Goal: Transaction & Acquisition: Purchase product/service

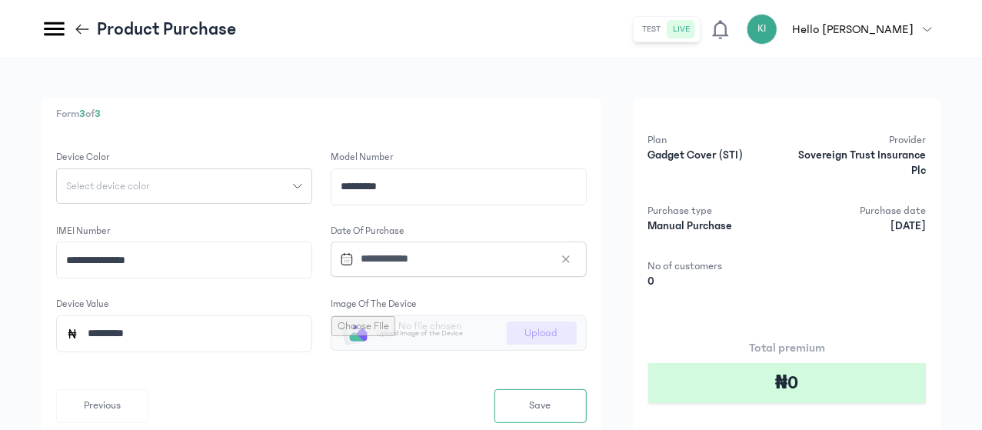
click at [293, 184] on div "Select device color" at bounding box center [175, 186] width 236 height 11
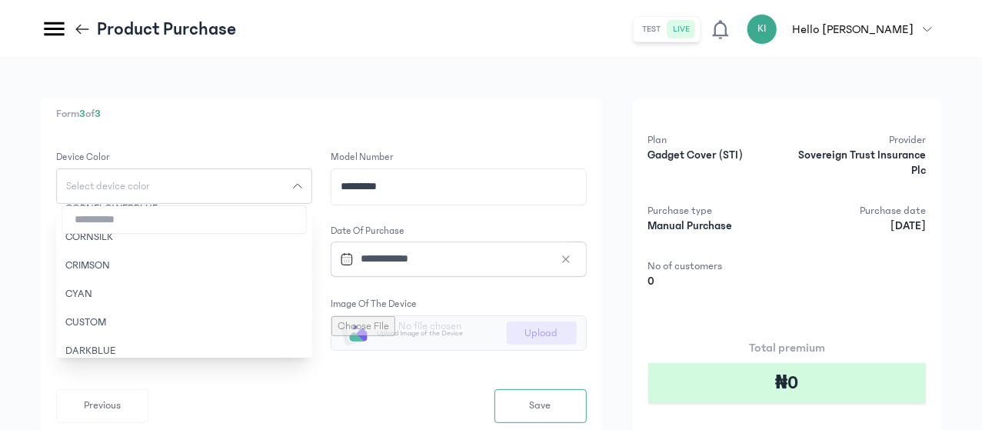
scroll to position [410, 0]
click at [295, 314] on button "CUSTOM" at bounding box center [184, 322] width 256 height 28
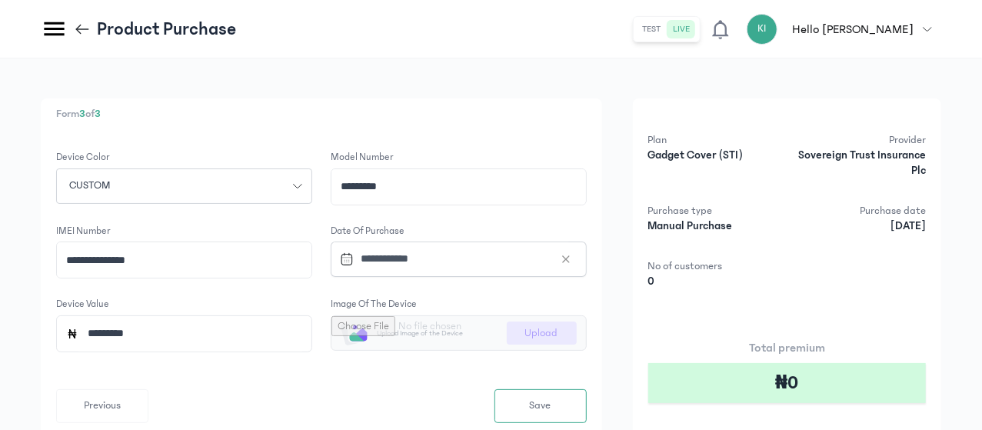
click at [586, 330] on input "file" at bounding box center [459, 333] width 255 height 34
type input "**********"
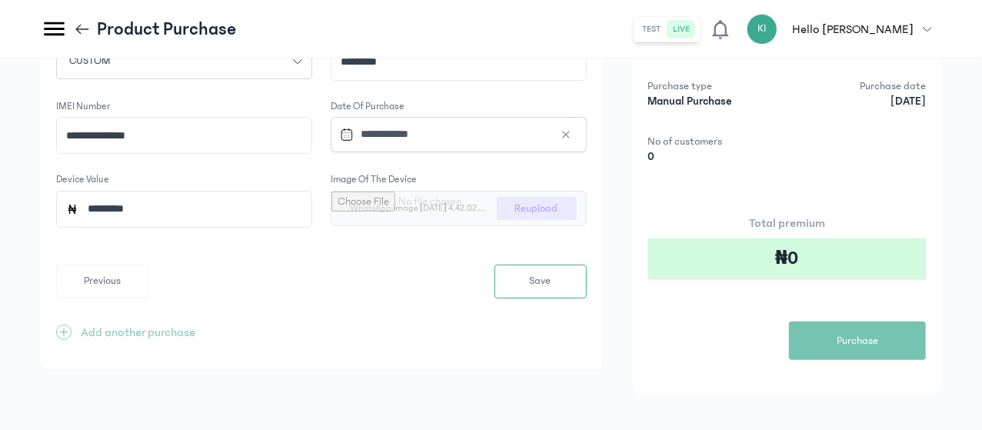
scroll to position [127, 0]
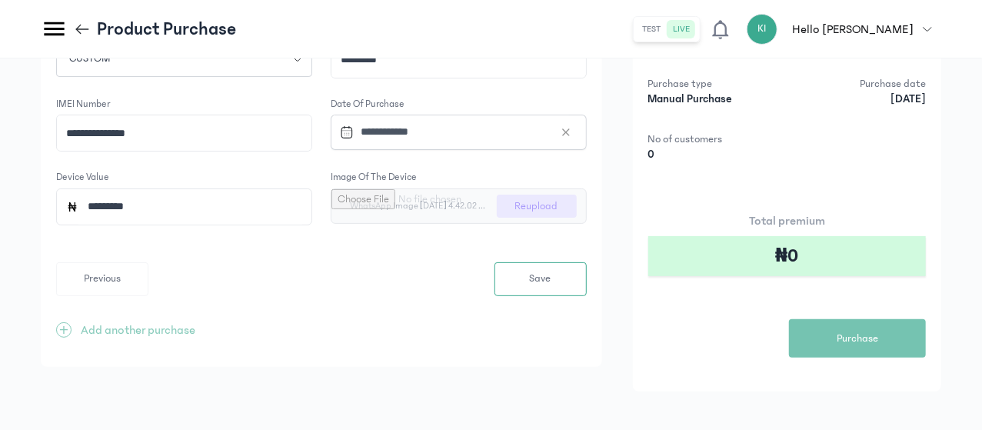
click at [587, 265] on button "Save" at bounding box center [541, 279] width 92 height 34
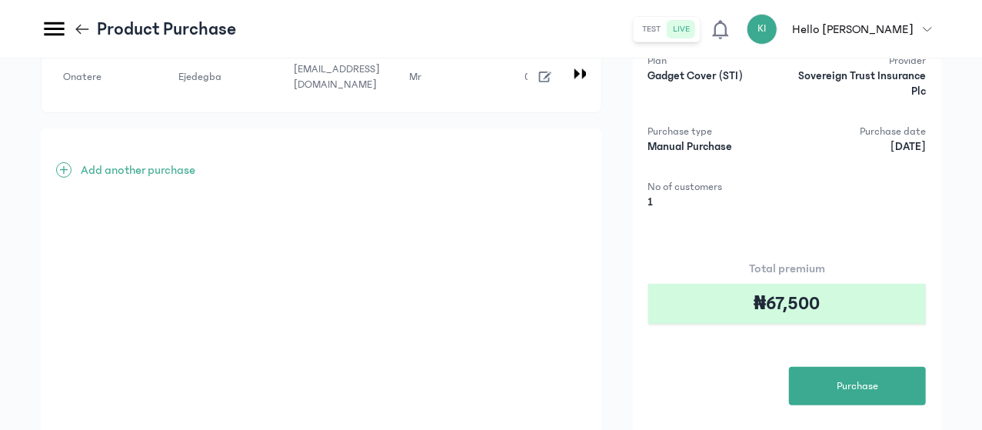
scroll to position [151, 0]
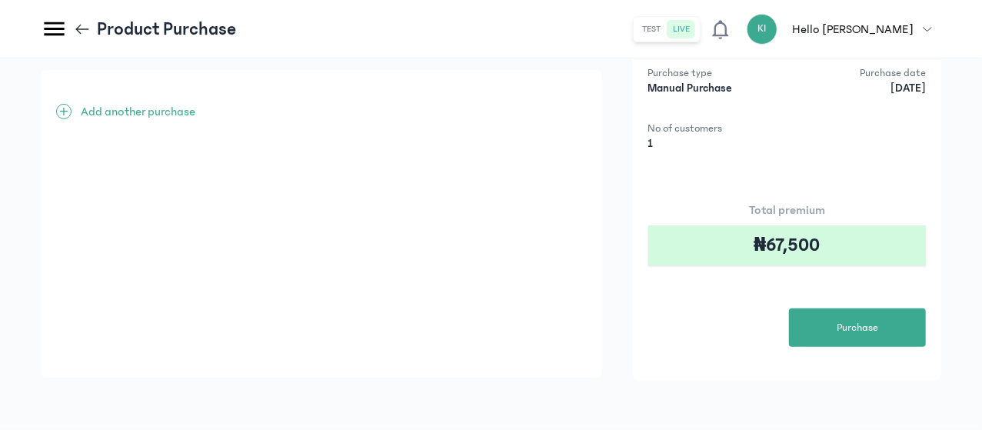
click at [878, 320] on span "Purchase" at bounding box center [858, 328] width 42 height 16
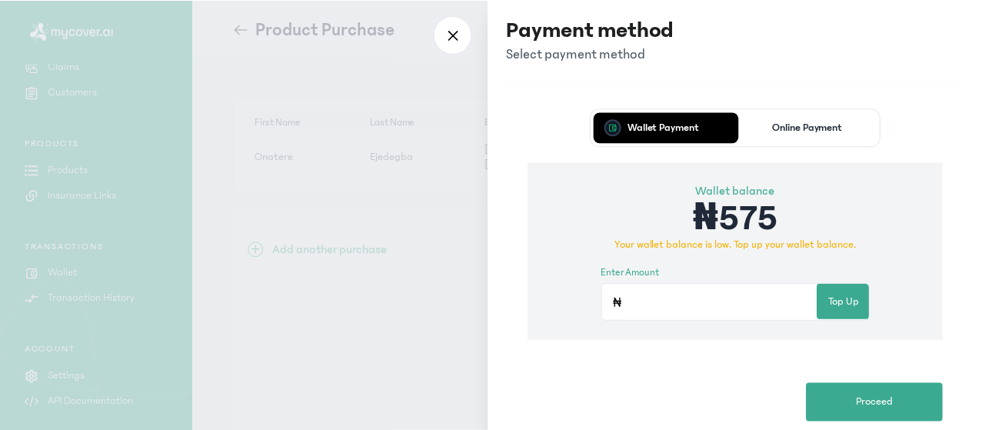
scroll to position [123, 0]
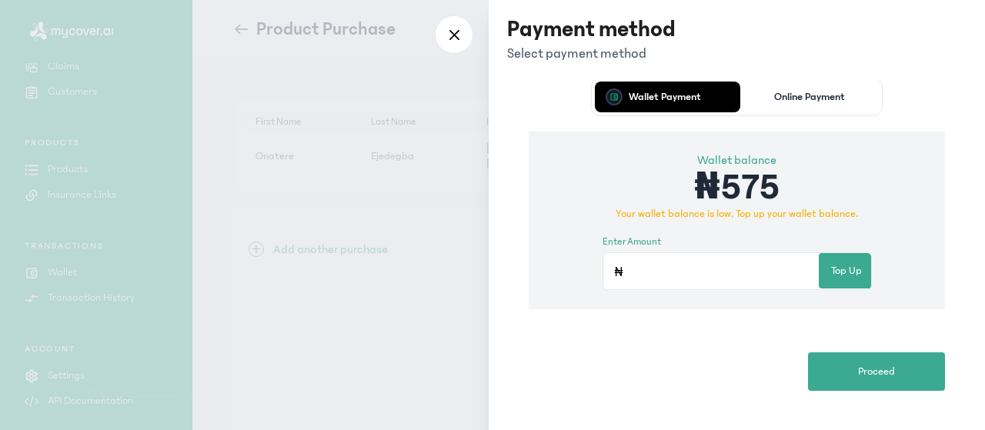
click at [765, 278] on input "Enter amount" at bounding box center [722, 271] width 194 height 35
click at [357, 328] on div at bounding box center [492, 215] width 985 height 430
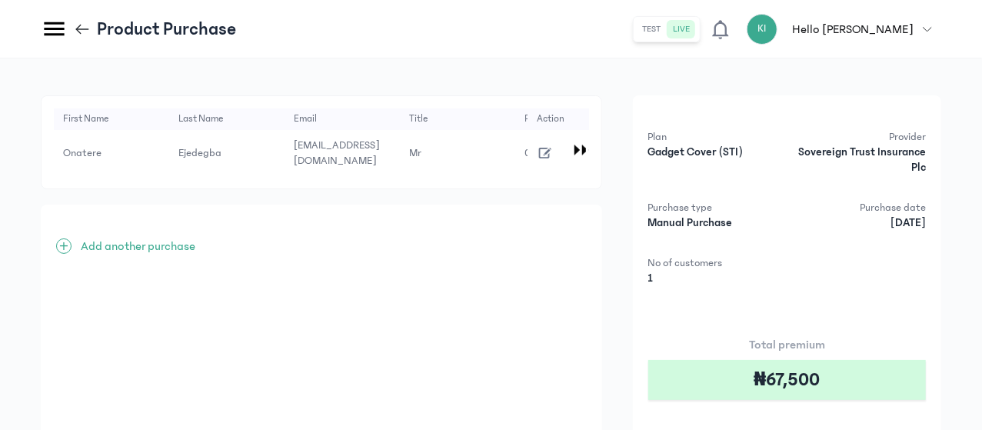
scroll to position [0, 0]
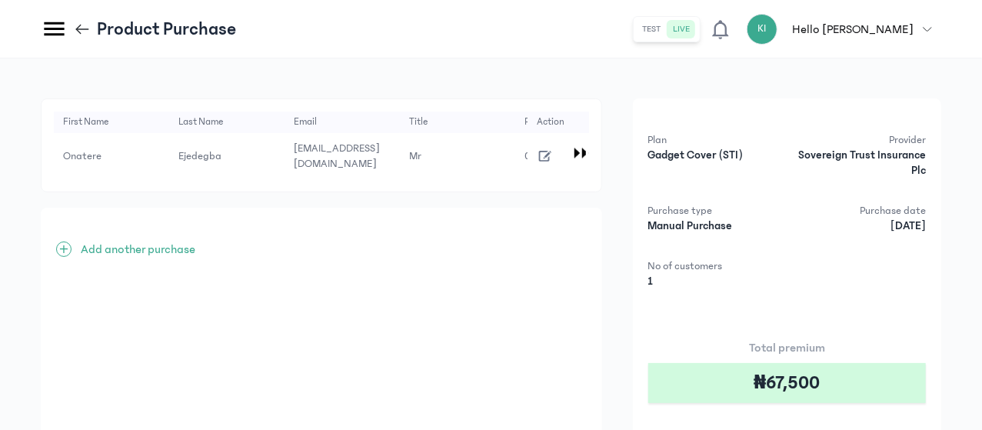
click at [91, 33] on icon at bounding box center [82, 29] width 17 height 17
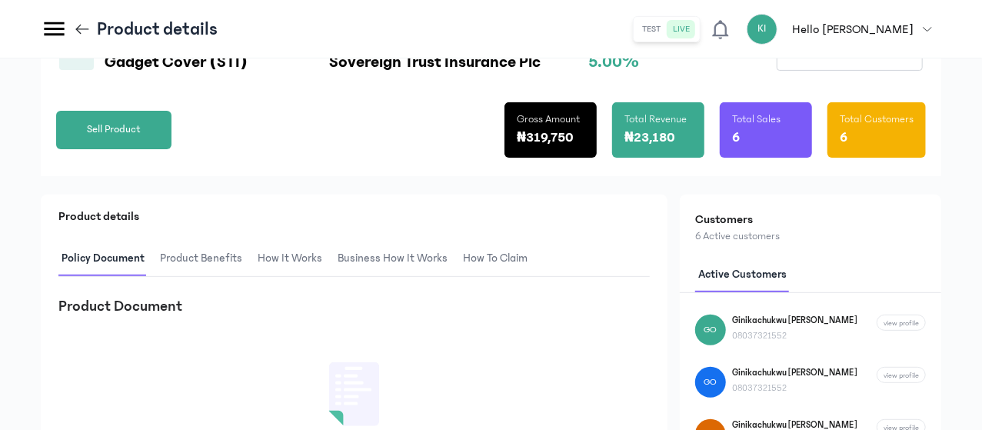
scroll to position [175, 0]
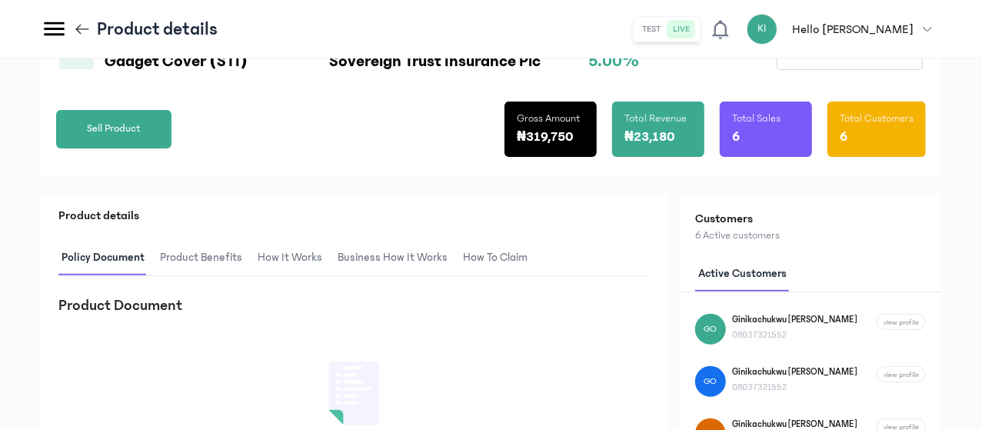
click at [141, 137] on span "Sell Product" at bounding box center [114, 129] width 54 height 16
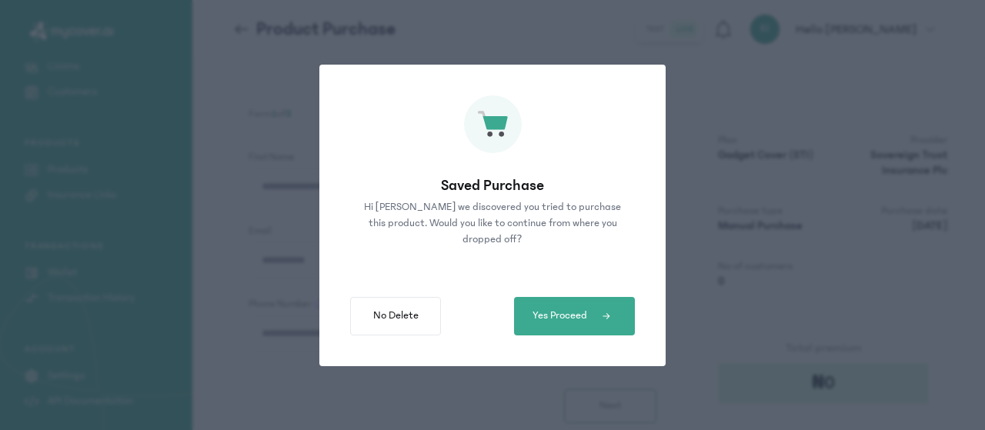
click at [538, 320] on span "Yes Proceed" at bounding box center [559, 316] width 55 height 16
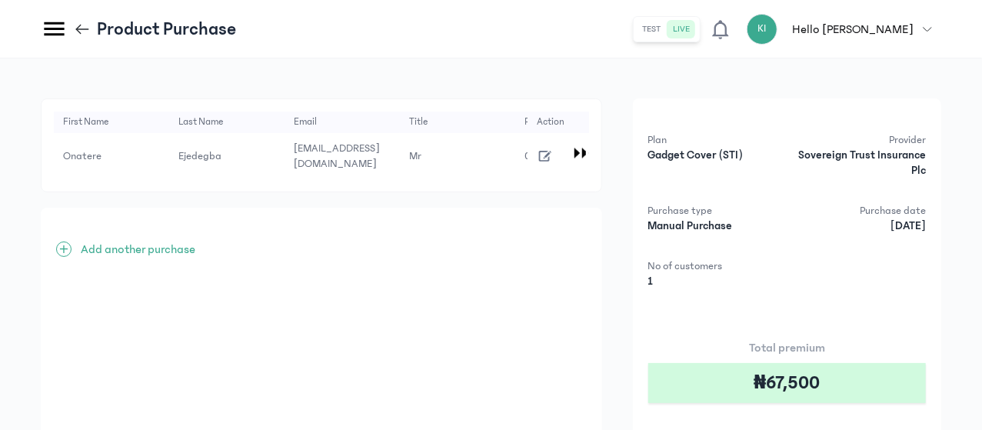
click at [551, 162] on icon "button" at bounding box center [544, 156] width 12 height 11
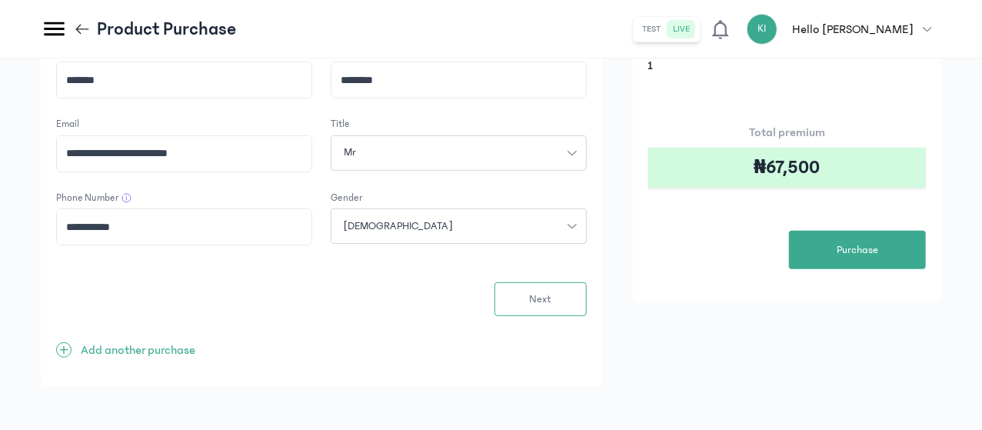
scroll to position [220, 0]
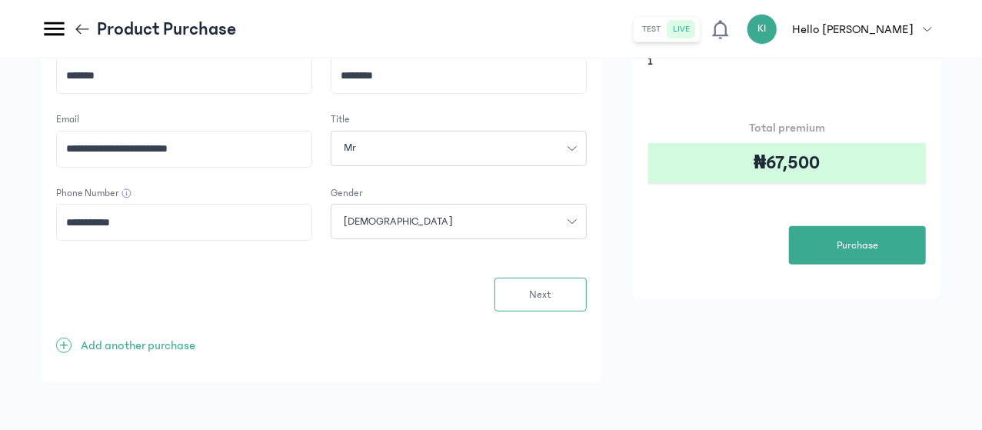
click at [551, 302] on span "Next" at bounding box center [540, 295] width 22 height 16
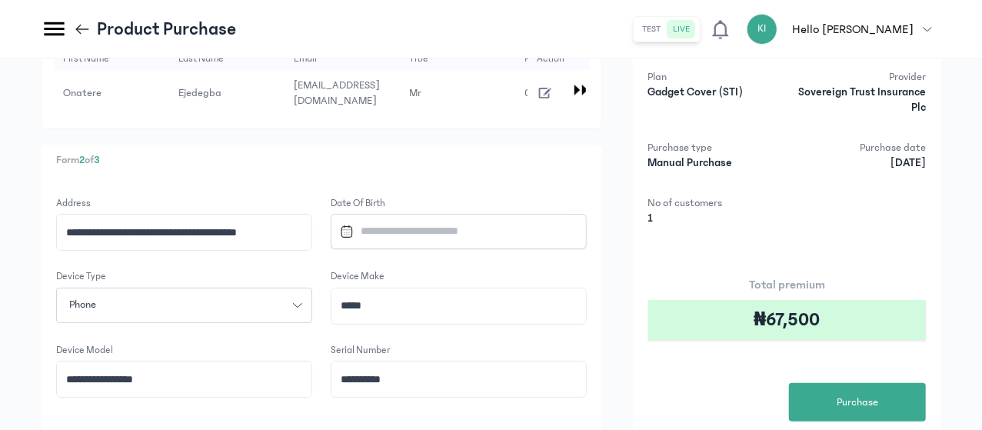
scroll to position [91, 0]
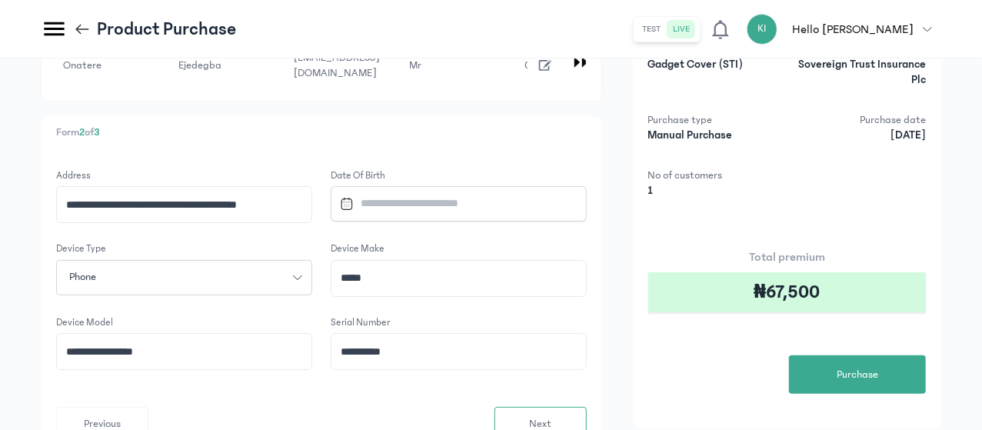
click at [554, 209] on input "Datepicker input" at bounding box center [452, 203] width 236 height 33
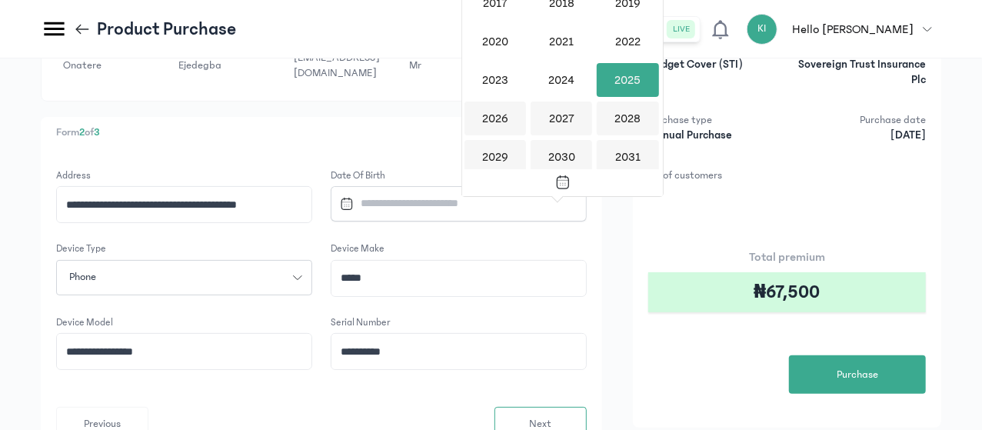
scroll to position [0, 0]
